Goal: Task Accomplishment & Management: Use online tool/utility

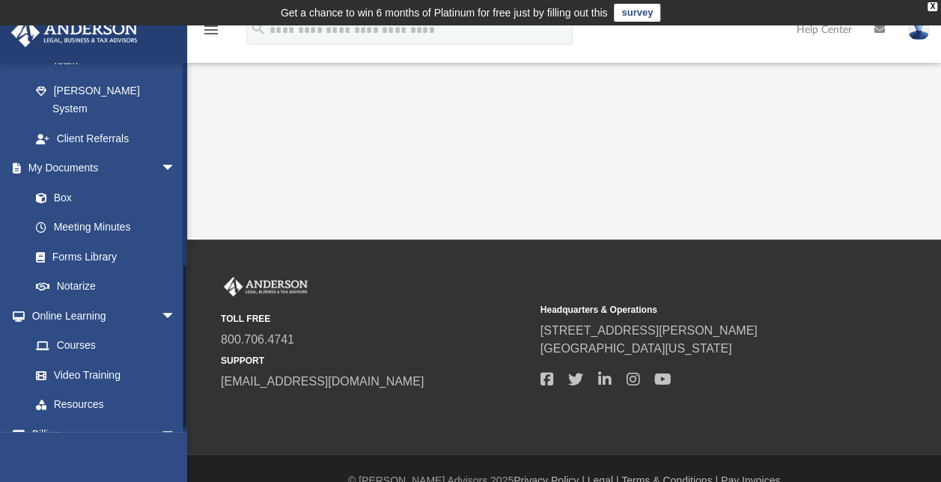
scroll to position [466, 0]
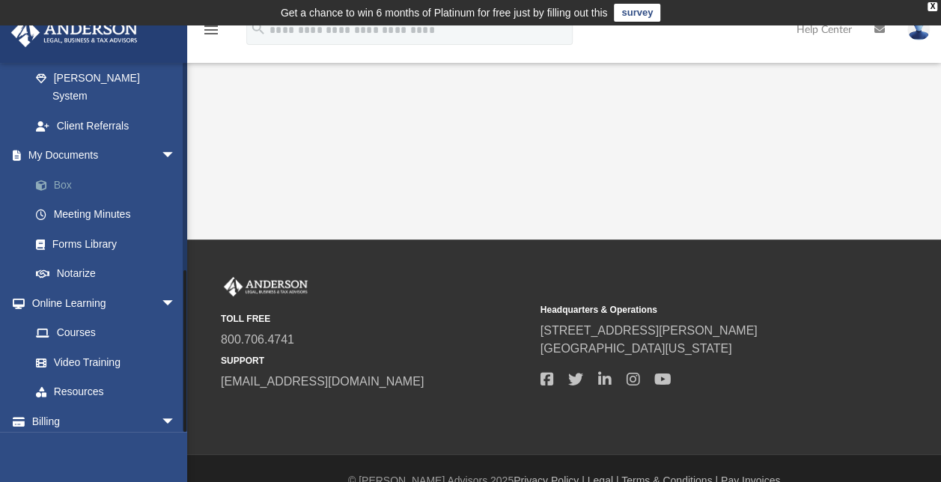
click at [59, 170] on link "Box" at bounding box center [109, 185] width 177 height 30
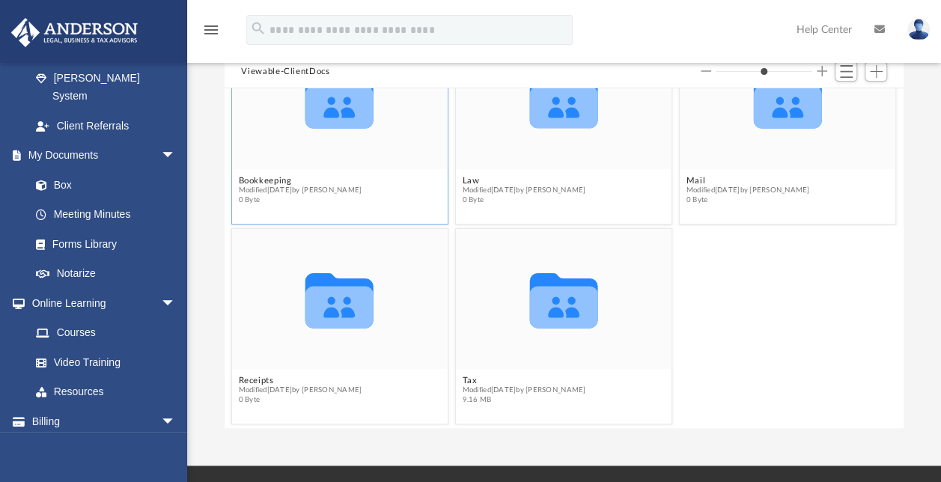
scroll to position [167, 0]
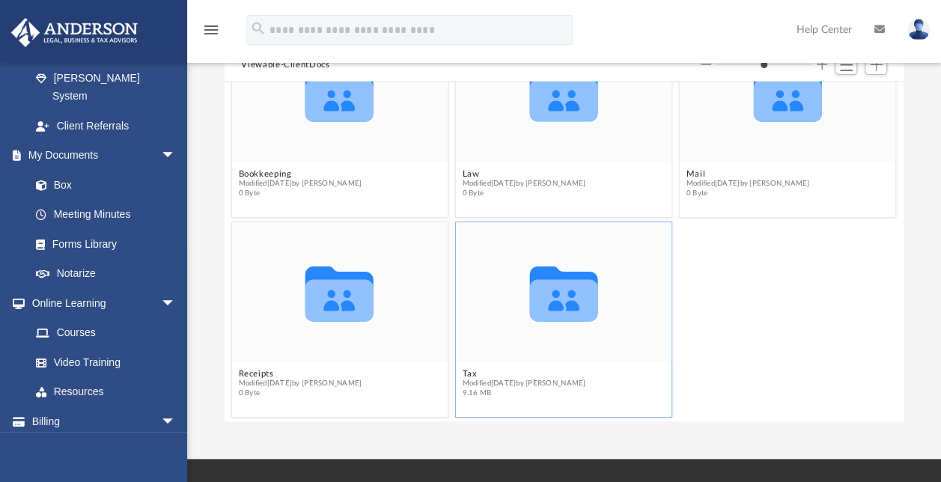
click at [554, 299] on icon "grid" at bounding box center [564, 300] width 68 height 42
drag, startPoint x: 554, startPoint y: 299, endPoint x: 490, endPoint y: 295, distance: 64.5
click at [490, 295] on div "Collaborated Folder" at bounding box center [564, 292] width 216 height 140
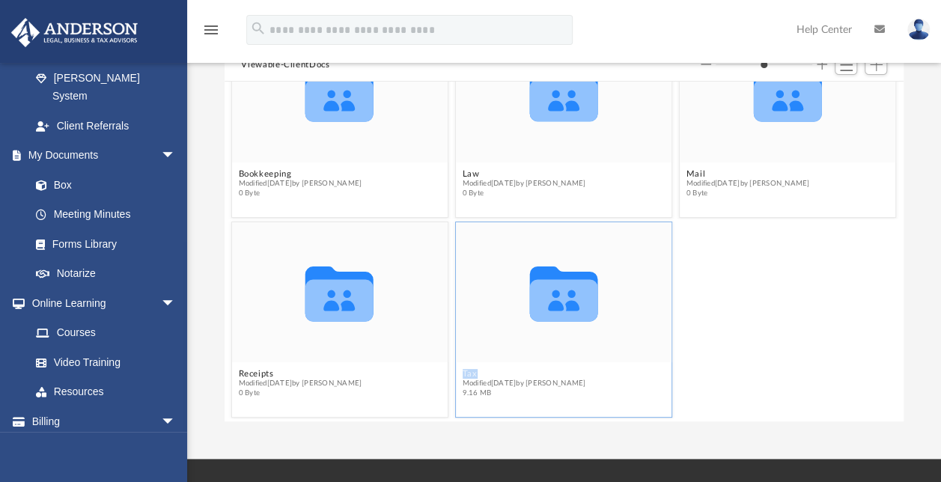
click at [490, 295] on div "Collaborated Folder" at bounding box center [564, 292] width 216 height 140
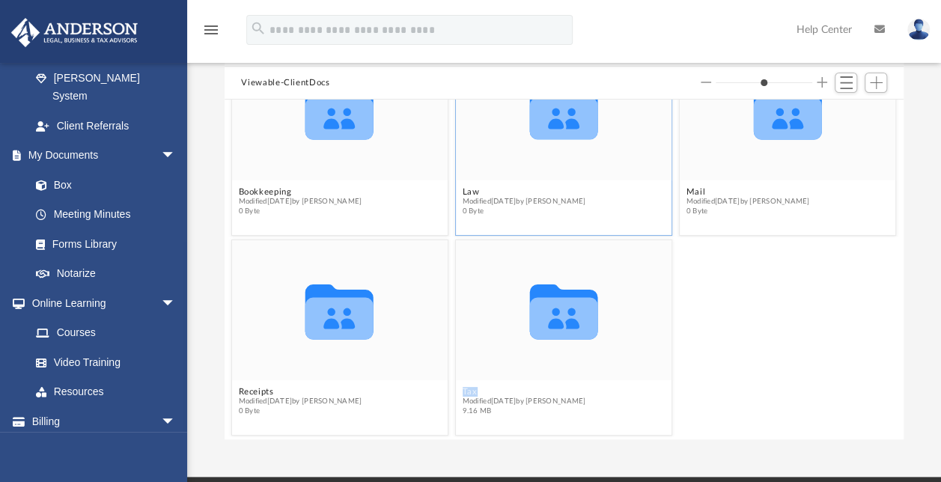
scroll to position [151, 0]
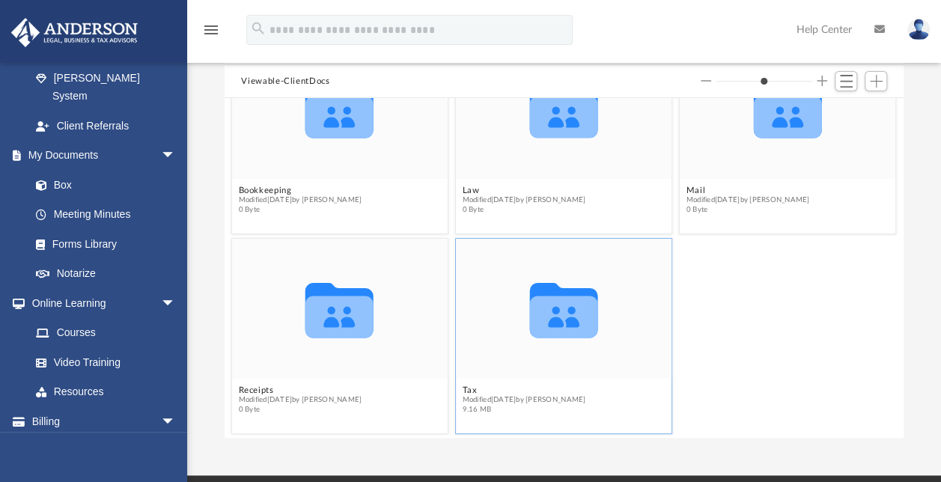
click at [563, 330] on icon "grid" at bounding box center [564, 317] width 68 height 42
drag, startPoint x: 563, startPoint y: 330, endPoint x: 466, endPoint y: 412, distance: 127.1
click at [466, 412] on span "9.16 MB" at bounding box center [525, 410] width 124 height 10
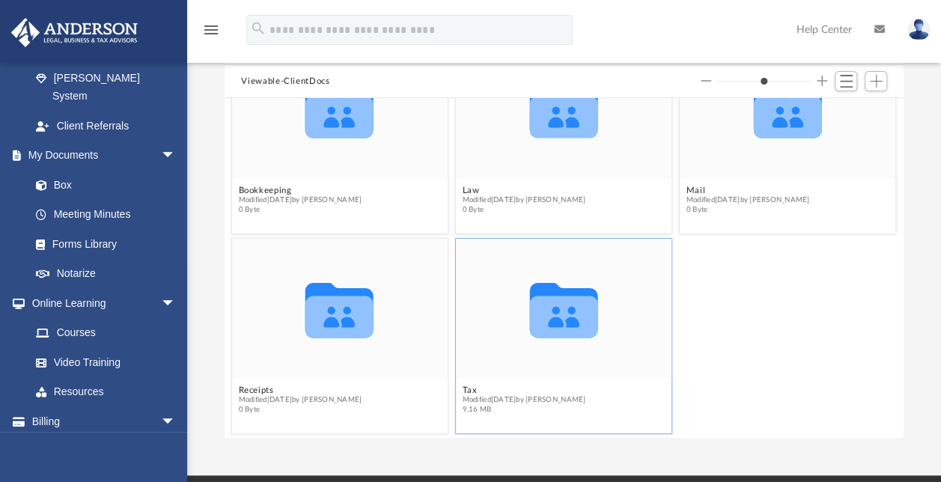
drag, startPoint x: 466, startPoint y: 412, endPoint x: 456, endPoint y: 332, distance: 80.7
click at [456, 332] on div "Collaborated Folder" at bounding box center [564, 309] width 216 height 140
drag, startPoint x: 456, startPoint y: 332, endPoint x: 530, endPoint y: 340, distance: 74.6
click at [530, 340] on icon "Collaborated Folder" at bounding box center [565, 309] width 130 height 84
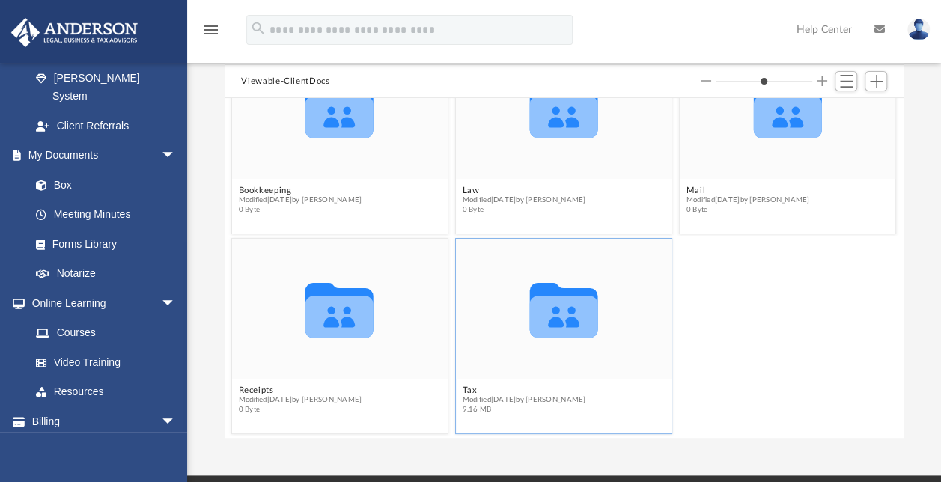
drag, startPoint x: 505, startPoint y: 312, endPoint x: 498, endPoint y: 341, distance: 30.7
click at [485, 356] on div "Collaborated Folder" at bounding box center [564, 309] width 216 height 140
click at [548, 278] on icon "Collaborated Folder" at bounding box center [565, 309] width 130 height 84
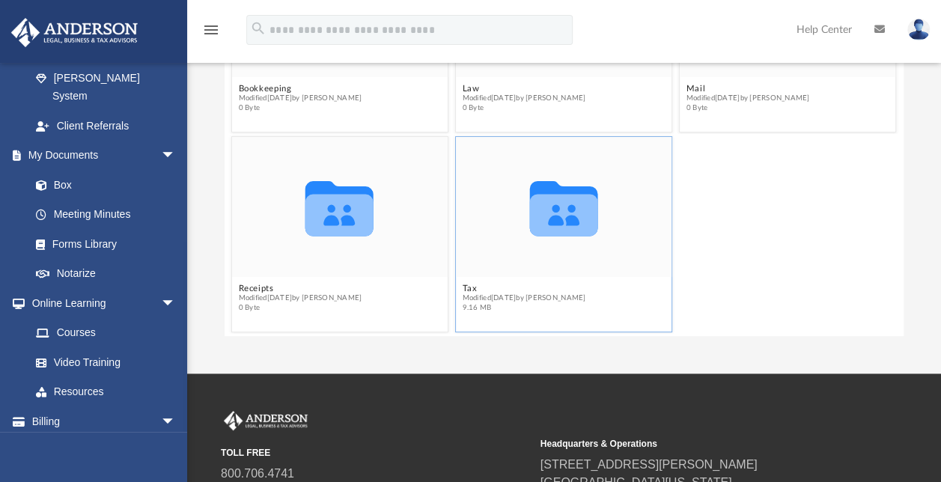
scroll to position [251, 0]
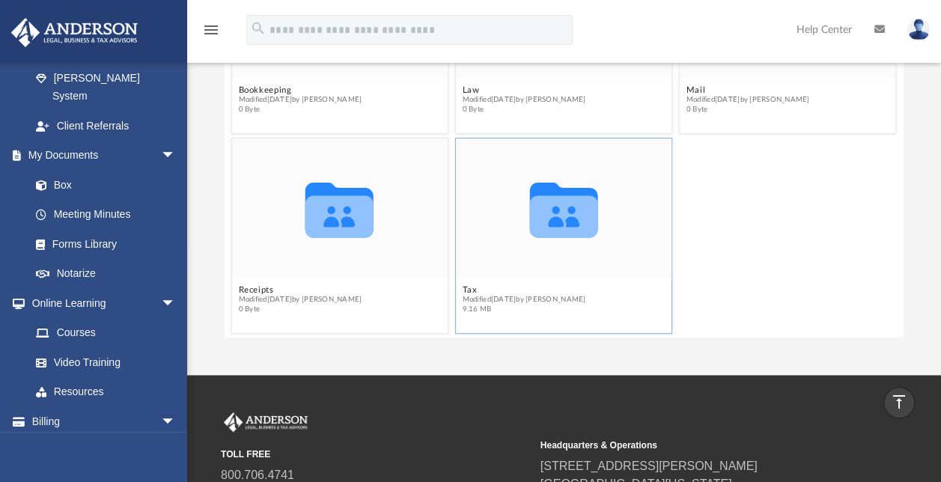
click at [551, 217] on icon "grid" at bounding box center [564, 209] width 68 height 55
drag, startPoint x: 551, startPoint y: 217, endPoint x: 490, endPoint y: 325, distance: 124.1
click at [490, 325] on div "Collaborated Folder Tax Modified Fri Sep 19 2025 by Dana Cummings 9.16 MB" at bounding box center [563, 236] width 217 height 196
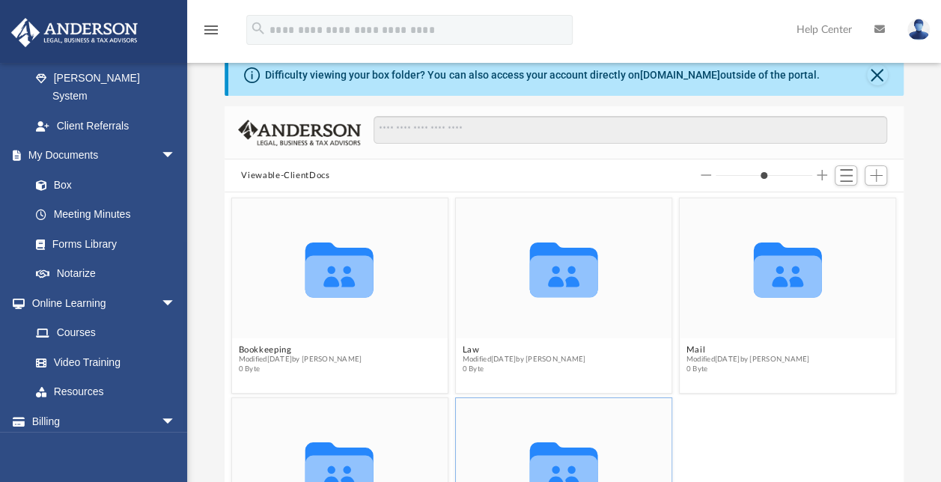
scroll to position [0, 0]
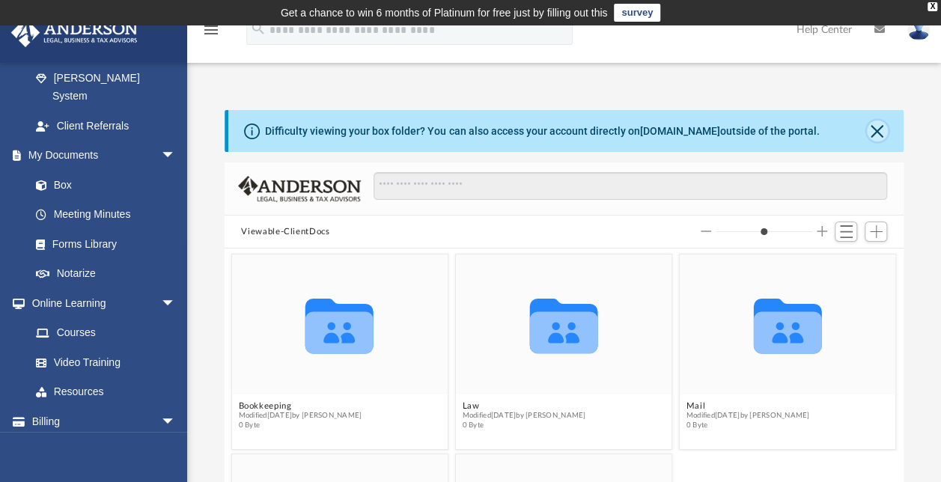
click at [879, 129] on button "Close" at bounding box center [877, 131] width 21 height 21
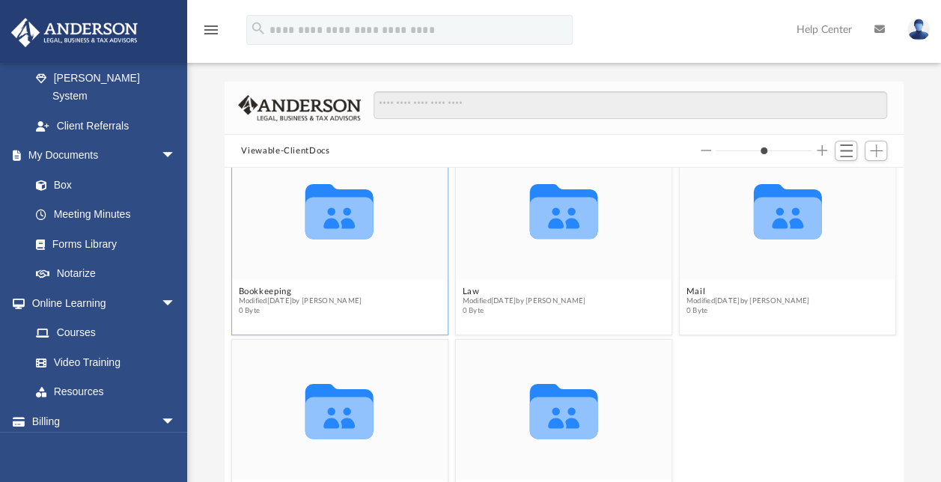
scroll to position [34, 0]
click at [875, 145] on span "Add" at bounding box center [876, 151] width 13 height 13
click at [839, 180] on li "Upload" at bounding box center [855, 181] width 48 height 16
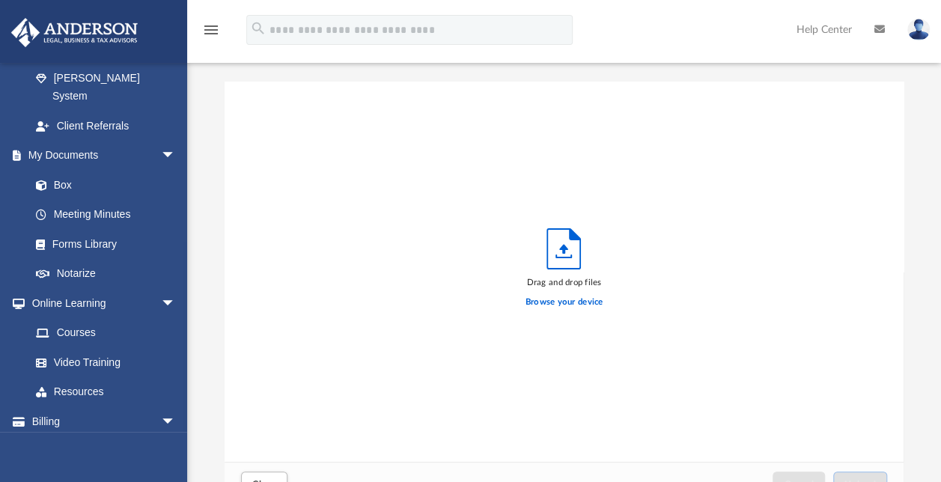
scroll to position [368, 667]
click at [557, 300] on label "Browse your device" at bounding box center [565, 302] width 78 height 13
click at [0, 0] on input "Browse your device" at bounding box center [0, 0] width 0 height 0
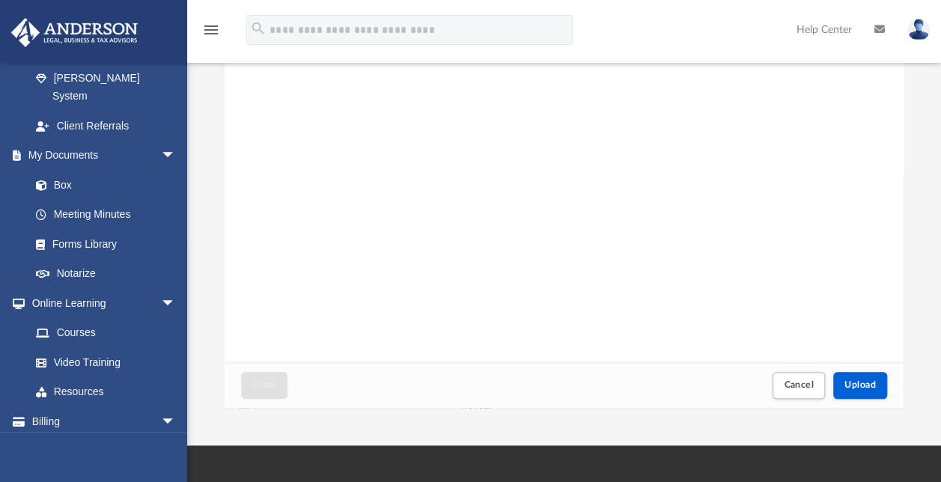
scroll to position [130, 0]
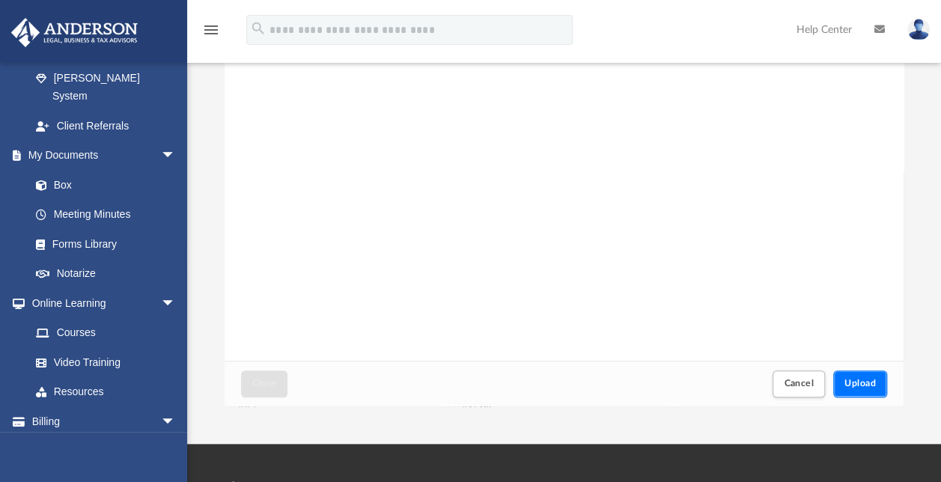
click at [861, 382] on span "Upload" at bounding box center [860, 383] width 31 height 9
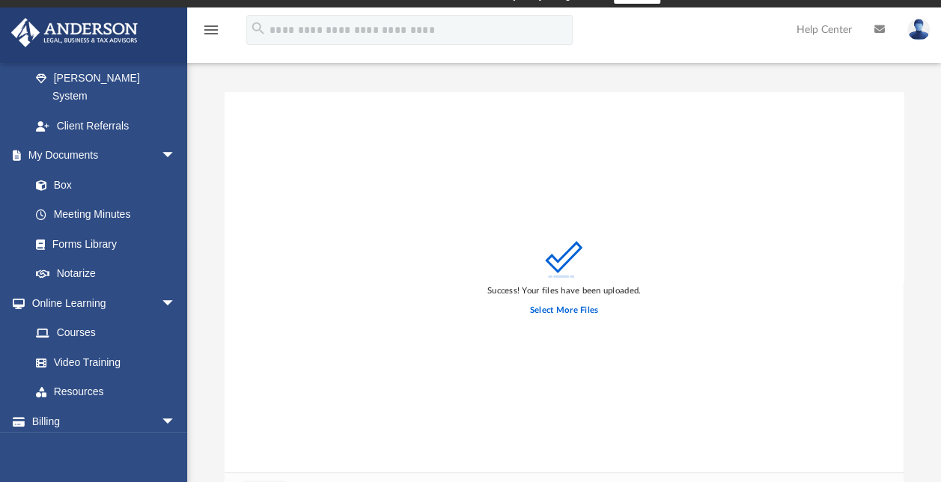
scroll to position [18, 0]
click at [67, 170] on link "Box" at bounding box center [109, 185] width 177 height 30
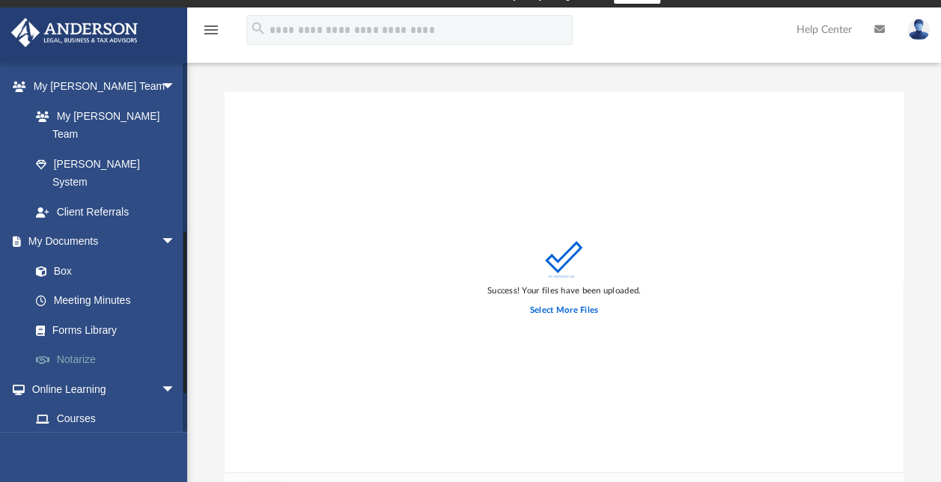
scroll to position [382, 0]
click at [161, 225] on span "arrow_drop_down" at bounding box center [176, 240] width 30 height 31
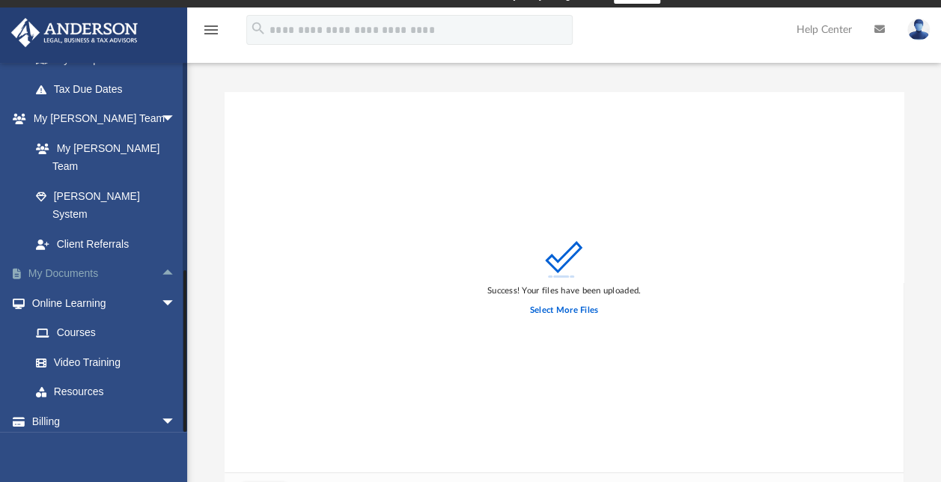
click at [161, 259] on span "arrow_drop_up" at bounding box center [176, 274] width 30 height 31
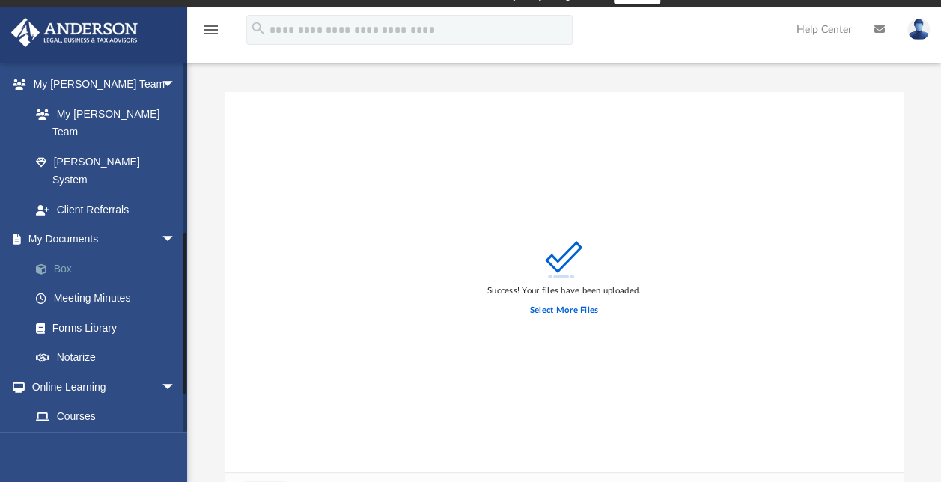
click at [61, 254] on link "Box" at bounding box center [109, 269] width 177 height 30
click at [52, 264] on span at bounding box center [49, 269] width 10 height 10
click at [44, 264] on span at bounding box center [49, 269] width 10 height 10
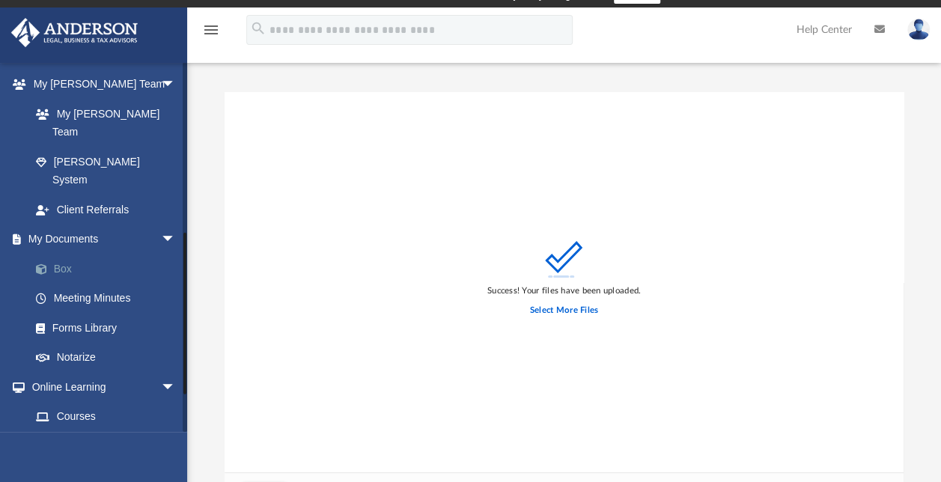
click at [48, 264] on span at bounding box center [49, 269] width 10 height 10
click at [211, 27] on icon "menu" at bounding box center [211, 30] width 18 height 18
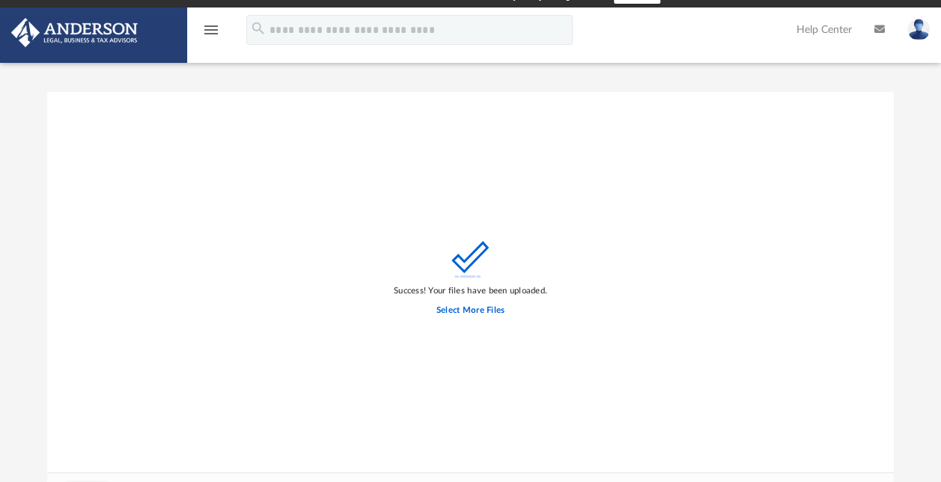
scroll to position [368, 835]
type input "*"
click at [83, 37] on img at bounding box center [75, 32] width 136 height 29
click at [204, 24] on icon "menu" at bounding box center [211, 30] width 18 height 18
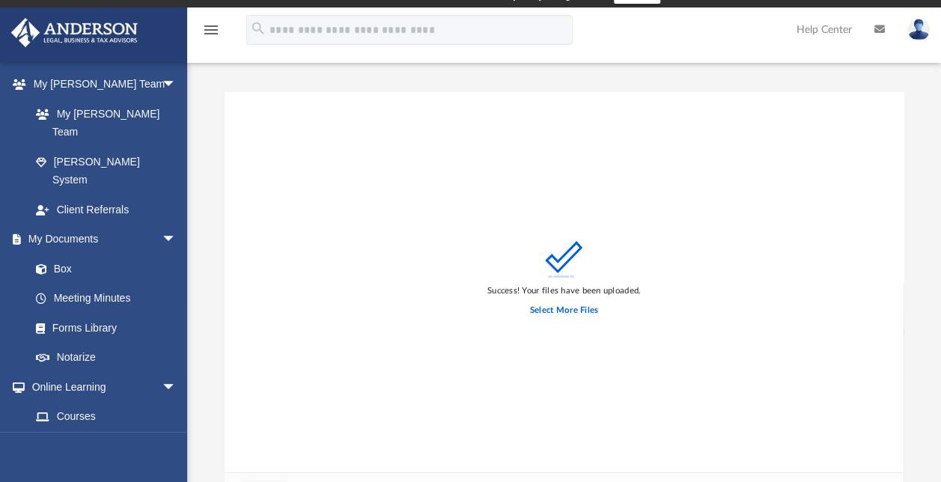
scroll to position [368, 667]
click at [66, 254] on link "Box" at bounding box center [109, 269] width 177 height 30
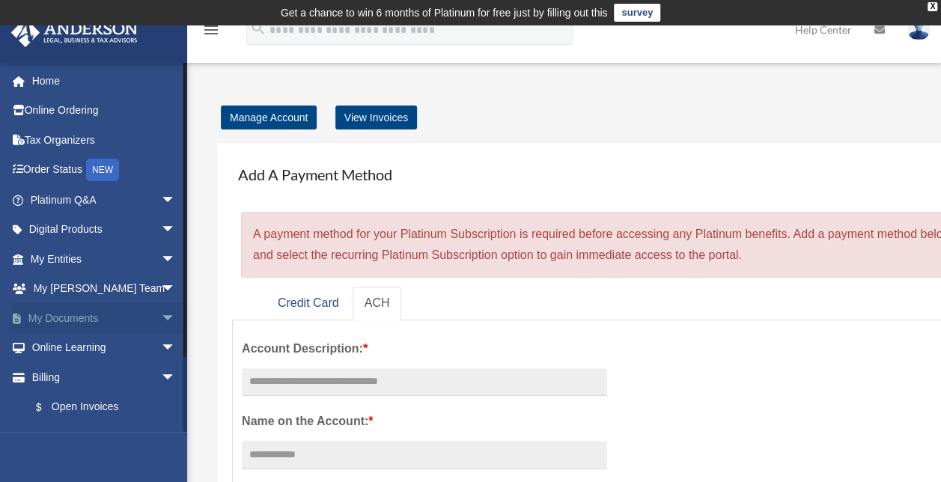
click at [82, 316] on link "My Documents arrow_drop_down" at bounding box center [104, 318] width 188 height 30
click at [161, 315] on span "arrow_drop_down" at bounding box center [176, 318] width 30 height 31
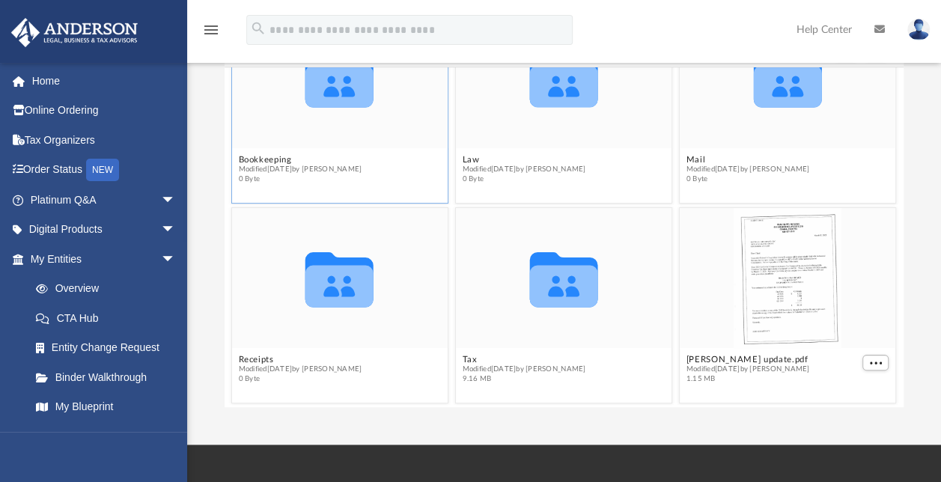
scroll to position [182, 0]
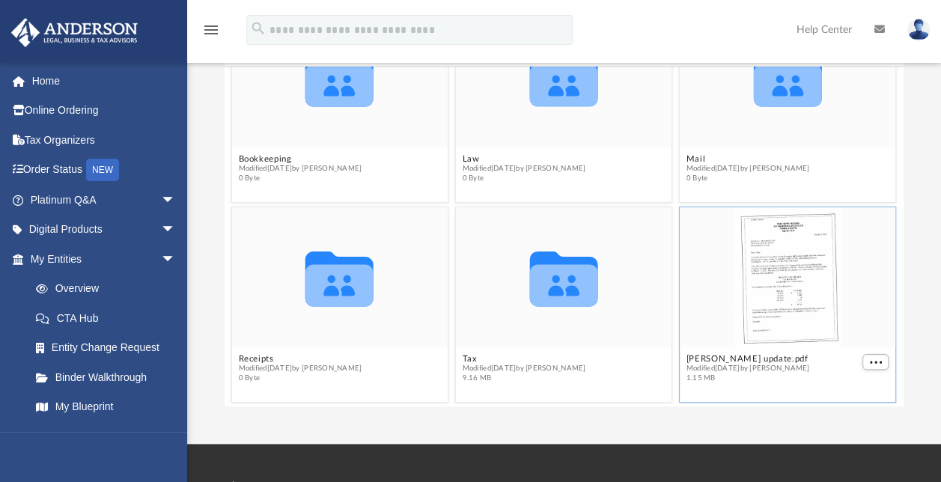
drag, startPoint x: 759, startPoint y: 281, endPoint x: 736, endPoint y: 303, distance: 31.8
click at [736, 303] on div "grid" at bounding box center [788, 277] width 216 height 140
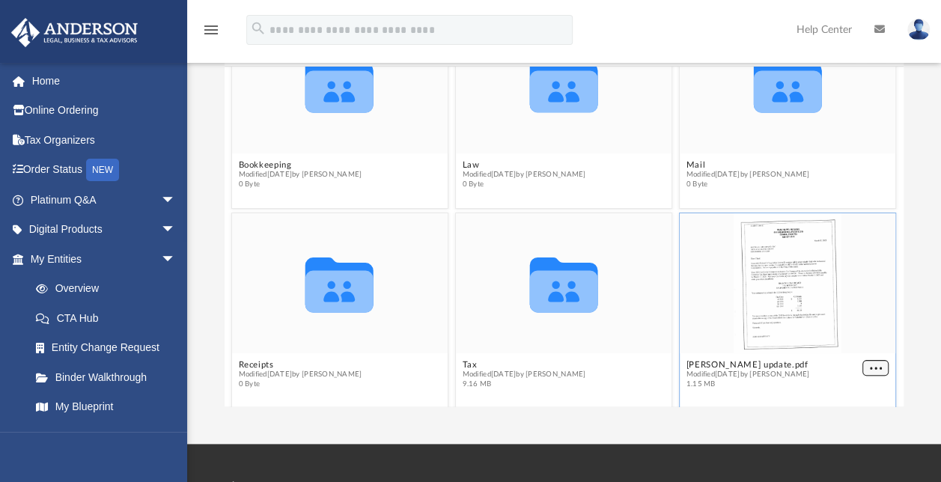
click at [866, 359] on div "Collaborated Folder Bookkeeping Modified [DATE] by [PERSON_NAME] 0 Byte Collabo…" at bounding box center [564, 237] width 679 height 341
click at [870, 365] on span "More options" at bounding box center [876, 367] width 12 height 7
click at [849, 274] on div "grid" at bounding box center [788, 283] width 216 height 140
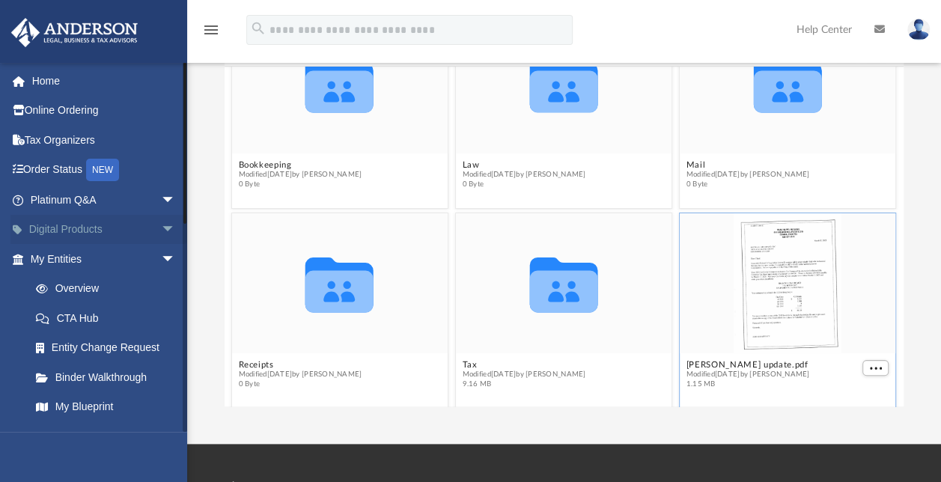
click at [161, 229] on span "arrow_drop_down" at bounding box center [176, 230] width 30 height 31
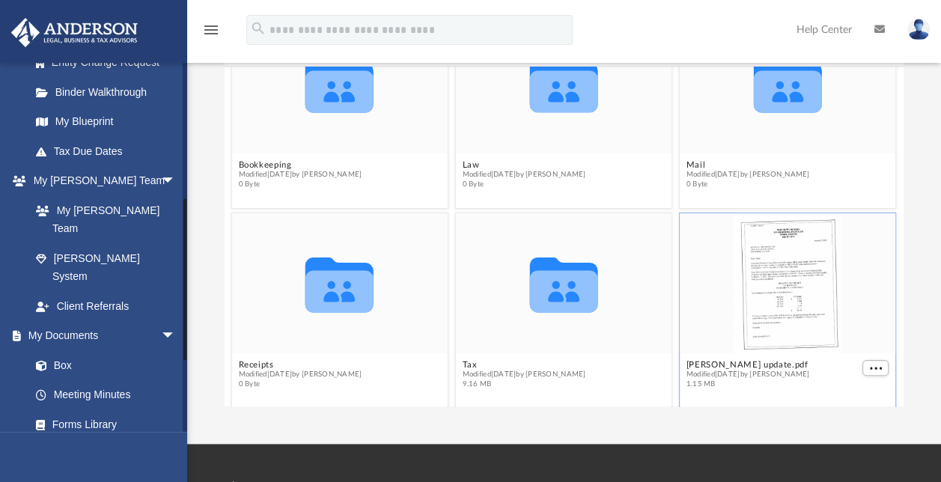
scroll to position [410, 0]
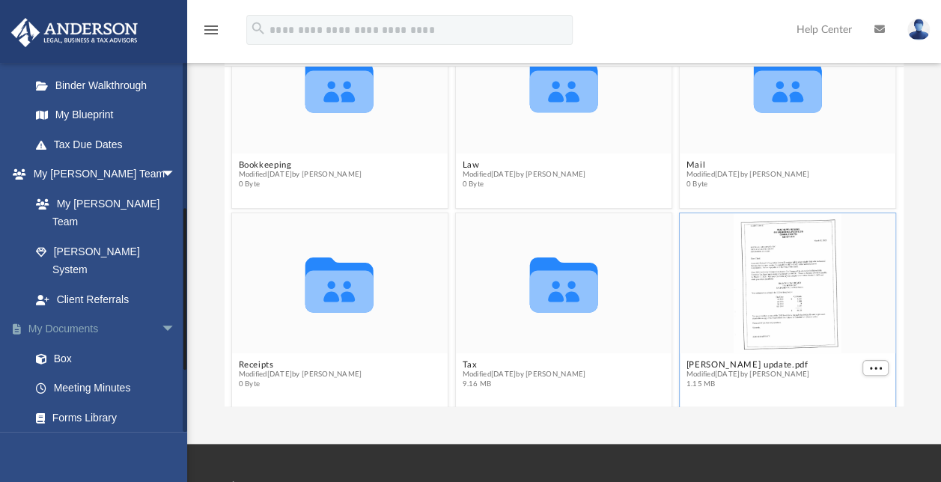
click at [161, 315] on span "arrow_drop_down" at bounding box center [176, 330] width 30 height 31
click at [161, 315] on span "arrow_drop_up" at bounding box center [176, 330] width 30 height 31
click at [57, 344] on link "Box" at bounding box center [109, 359] width 177 height 30
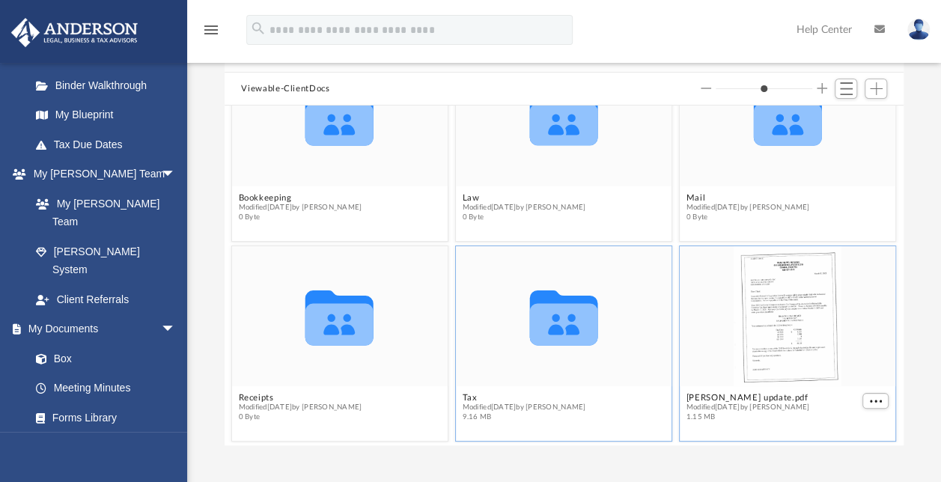
scroll to position [151, 0]
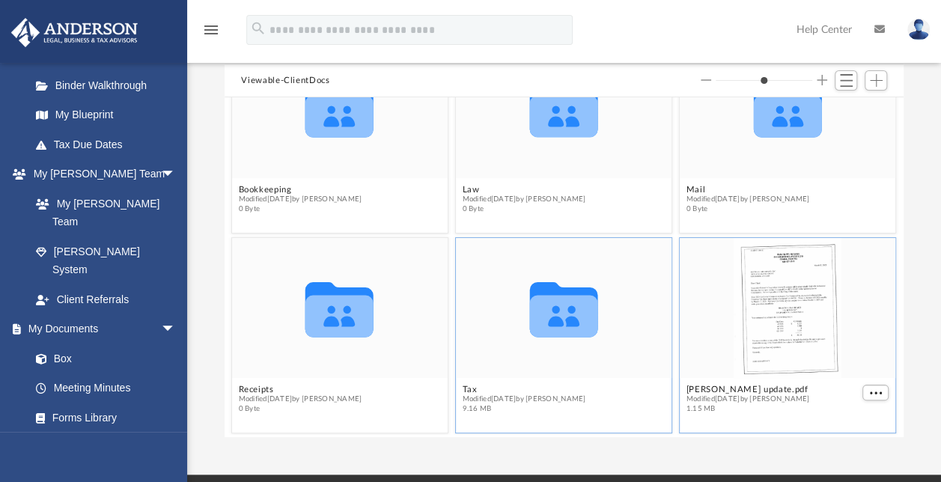
click at [557, 336] on icon "Collaborated Folder" at bounding box center [565, 308] width 130 height 84
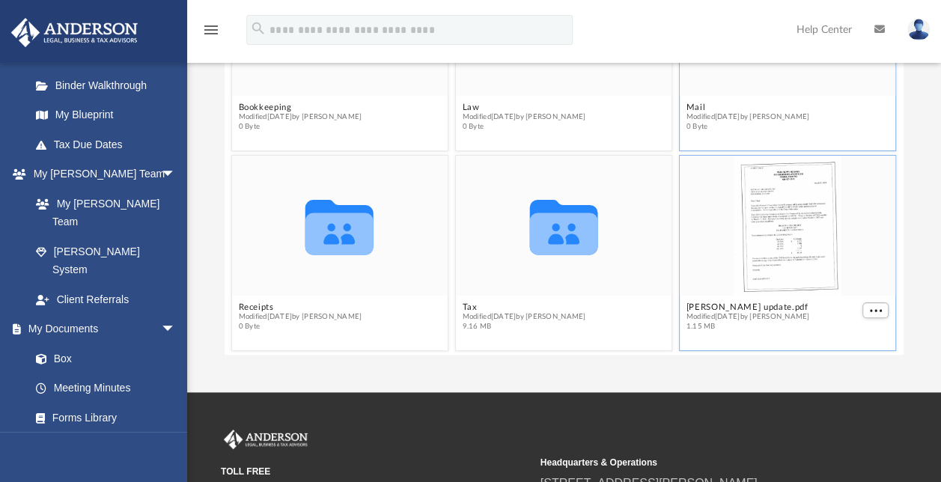
scroll to position [239, 0]
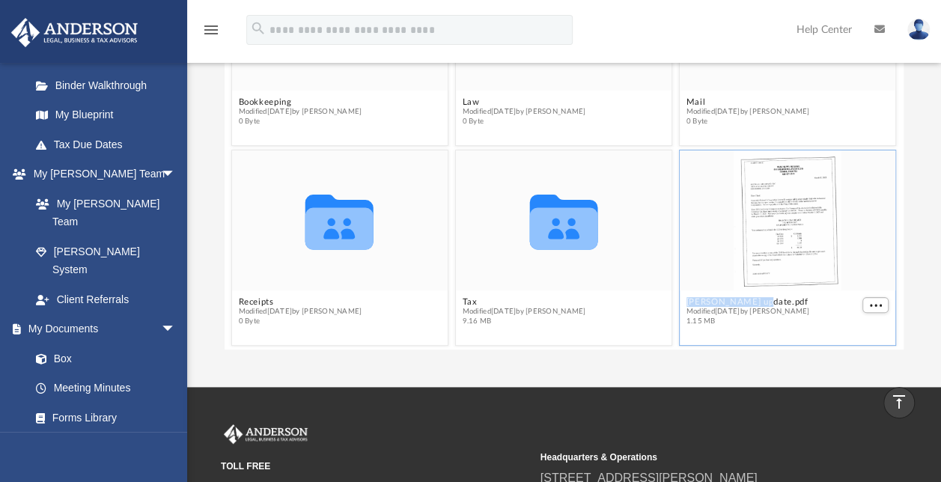
drag, startPoint x: 786, startPoint y: 289, endPoint x: 854, endPoint y: 234, distance: 87.3
click at [854, 234] on figure "[PERSON_NAME] update.pdf Modified [DATE] by [PERSON_NAME] 1.15 MB" at bounding box center [788, 242] width 216 height 182
click at [854, 234] on div "grid" at bounding box center [788, 221] width 216 height 140
click at [870, 303] on span "More options" at bounding box center [876, 304] width 12 height 7
click at [841, 252] on li "Preview" at bounding box center [847, 251] width 43 height 16
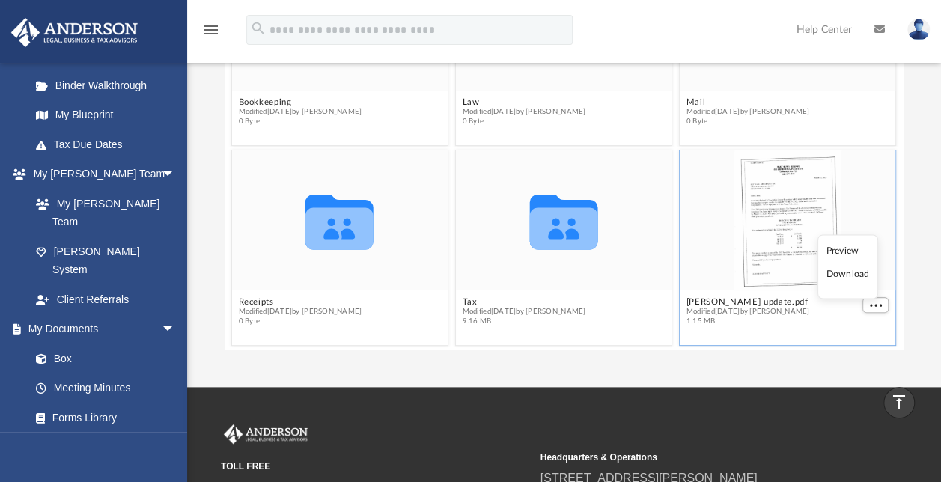
type input "*"
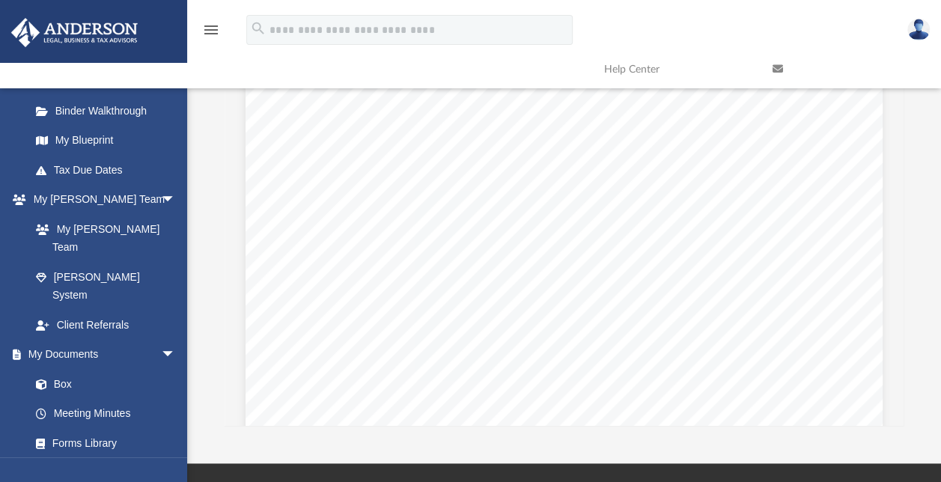
scroll to position [0, 0]
